Goal: Task Accomplishment & Management: Use online tool/utility

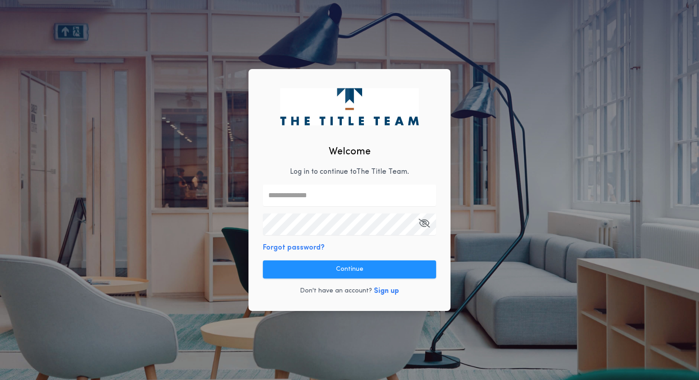
type input "**********"
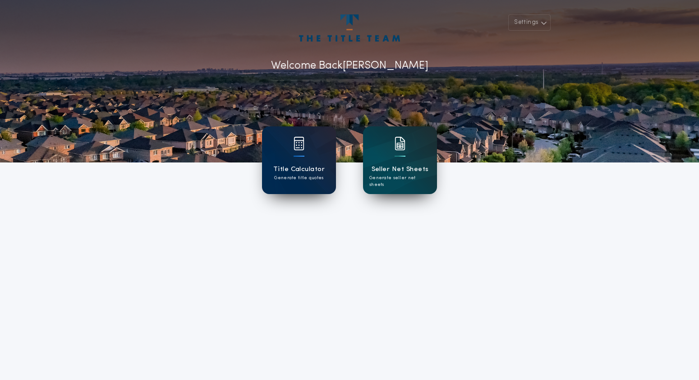
click at [296, 159] on div at bounding box center [299, 149] width 11 height 25
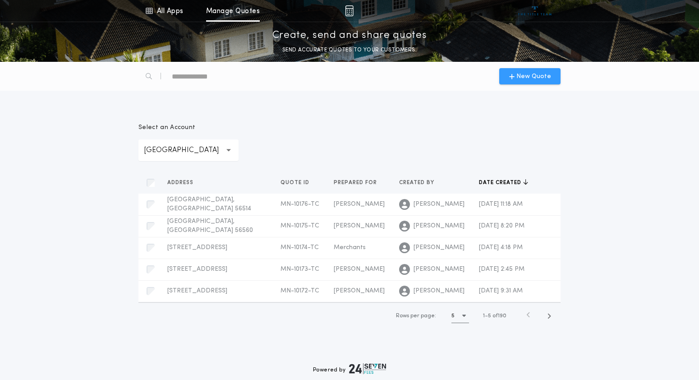
click at [526, 76] on span "New Quote" at bounding box center [533, 76] width 35 height 9
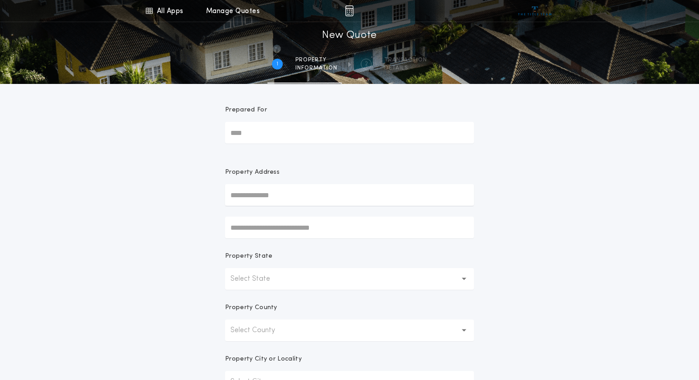
click at [256, 134] on input "Prepared For" at bounding box center [349, 133] width 249 height 22
type input "*********"
click at [536, 177] on div "All Apps Title Calculator Seller Net Sheets Menu All Apps Manage Quotes 1 /2 Ne…" at bounding box center [349, 258] width 699 height 516
click at [254, 193] on input "text" at bounding box center [349, 195] width 249 height 22
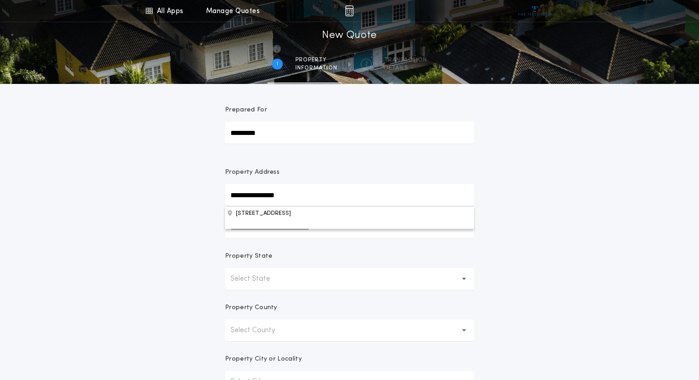
type input "**********"
click at [515, 207] on div "**********" at bounding box center [349, 258] width 699 height 516
click at [465, 278] on icon "button" at bounding box center [464, 278] width 5 height 2
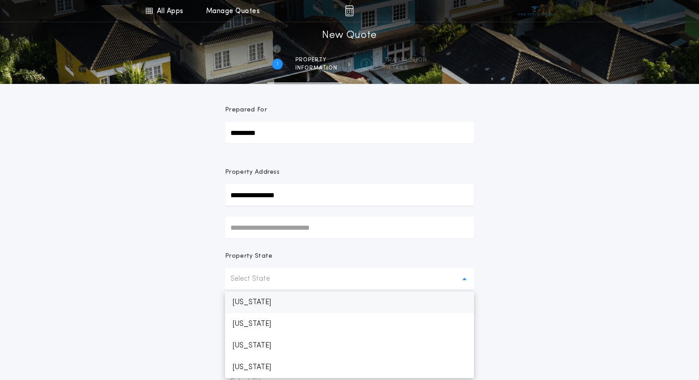
click at [288, 303] on p "[US_STATE]" at bounding box center [349, 302] width 249 height 22
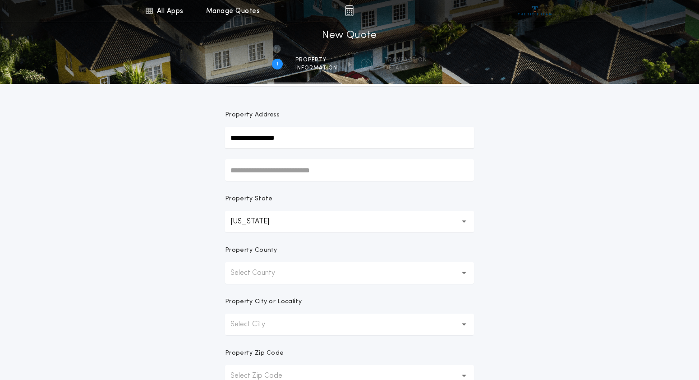
scroll to position [92, 0]
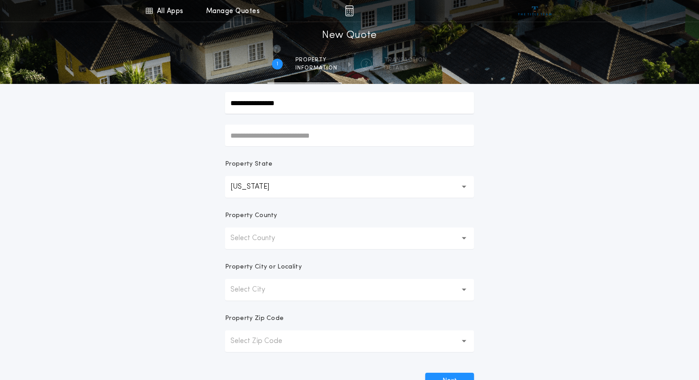
click at [464, 236] on icon "button" at bounding box center [464, 238] width 5 height 22
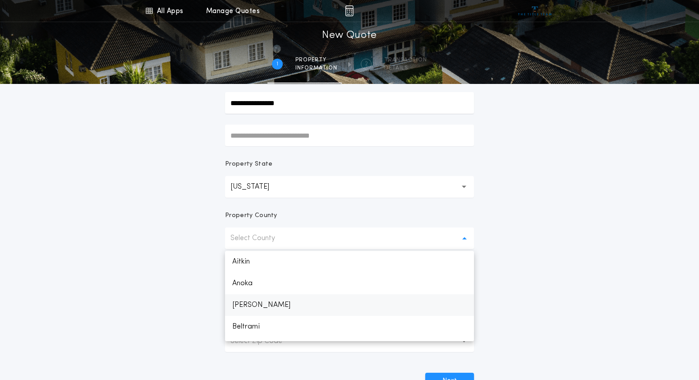
click at [253, 307] on p "[PERSON_NAME]" at bounding box center [349, 305] width 249 height 22
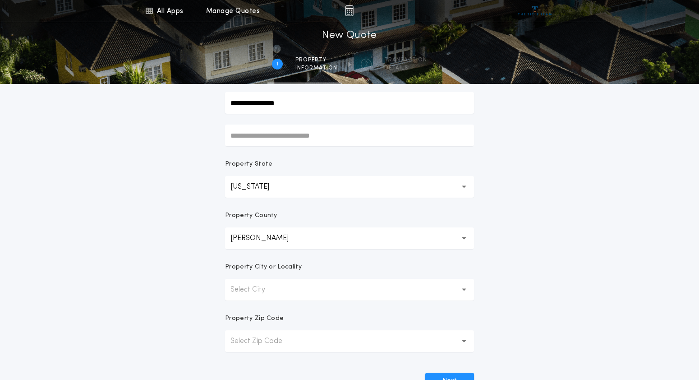
scroll to position [138, 0]
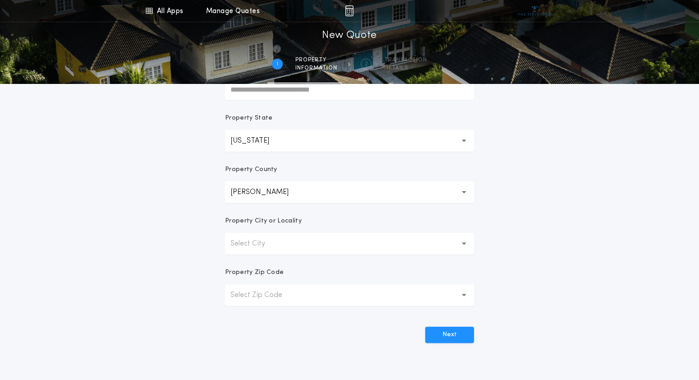
click at [461, 241] on button "Select City" at bounding box center [349, 244] width 249 height 22
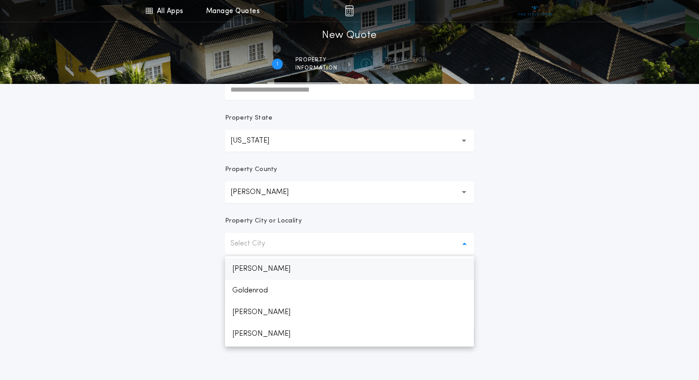
scroll to position [170, 0]
click at [260, 332] on p "[GEOGRAPHIC_DATA]" at bounding box center [349, 335] width 249 height 22
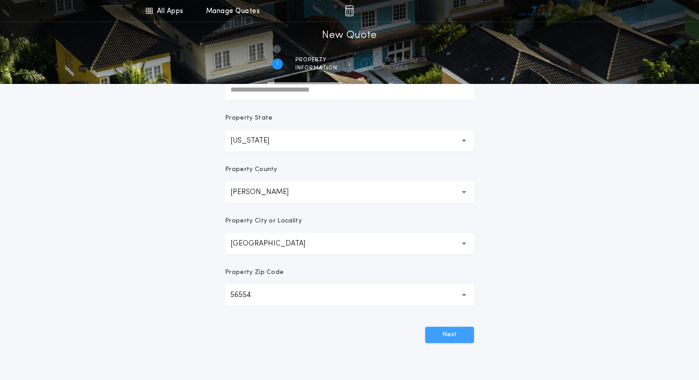
click at [446, 334] on button "Next" at bounding box center [449, 335] width 49 height 16
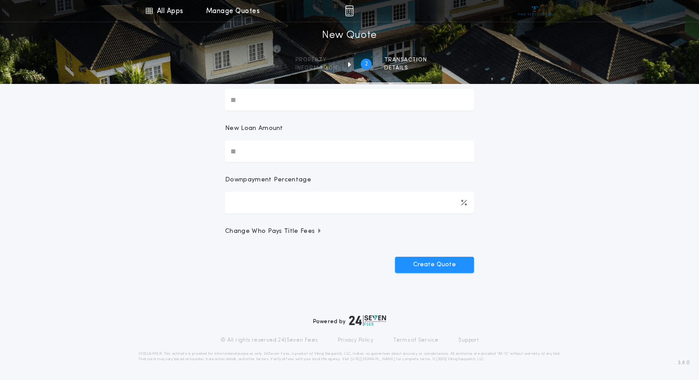
scroll to position [0, 0]
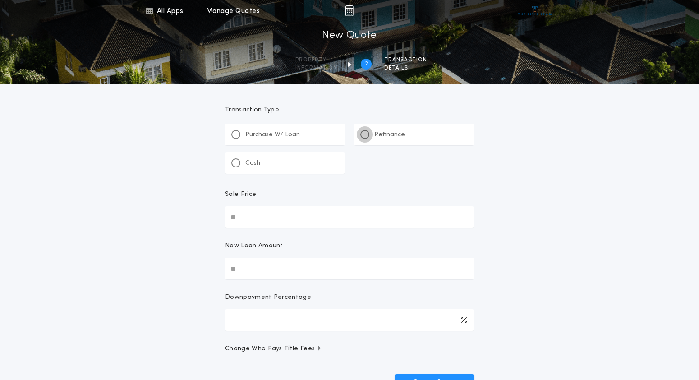
click at [362, 134] on div at bounding box center [364, 134] width 9 height 9
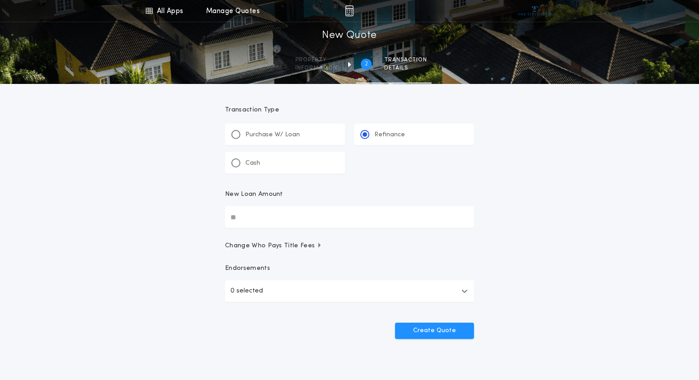
click at [242, 217] on input "New Loan Amount" at bounding box center [349, 217] width 249 height 22
type input "*******"
click at [443, 329] on button "Create Quote" at bounding box center [434, 330] width 79 height 16
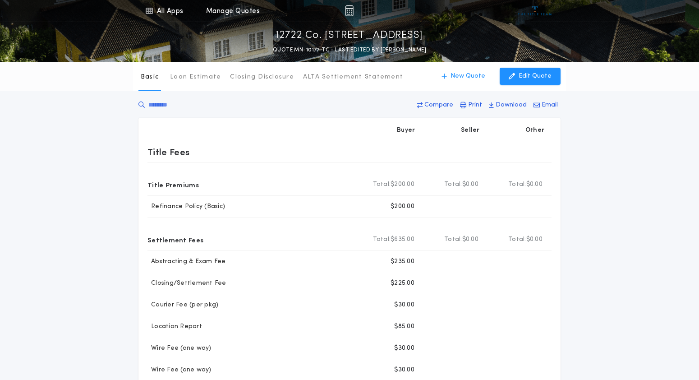
click at [599, 193] on div "Basic Loan Estimate Closing Disclosure ALTA Settlement Statement Basic New Quot…" at bounding box center [349, 320] width 699 height 517
click at [621, 181] on div "Basic Loan Estimate Closing Disclosure ALTA Settlement Statement Basic New Quot…" at bounding box center [349, 320] width 699 height 517
click at [475, 104] on p "Print" at bounding box center [475, 105] width 14 height 9
